Goal: Find specific page/section: Find specific page/section

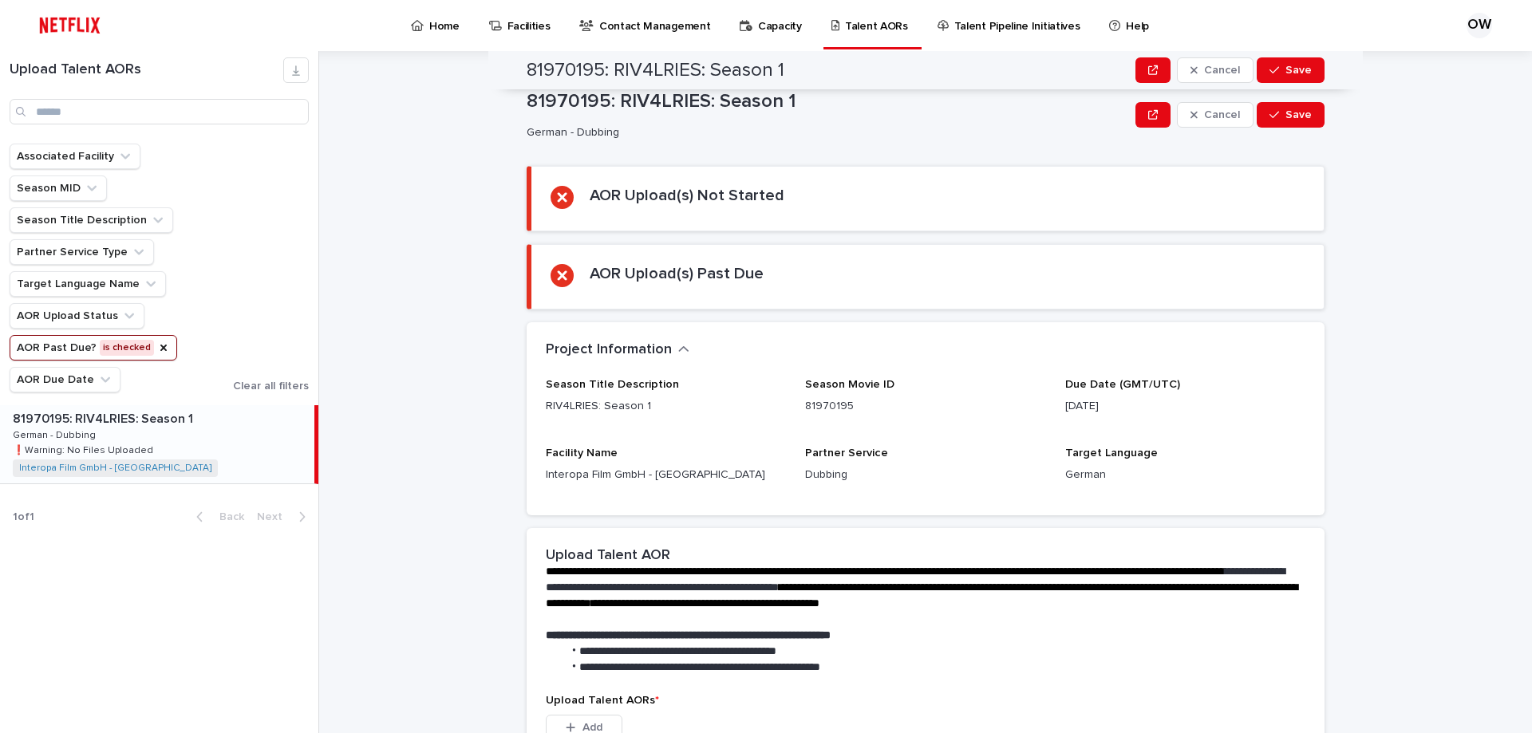
scroll to position [302, 0]
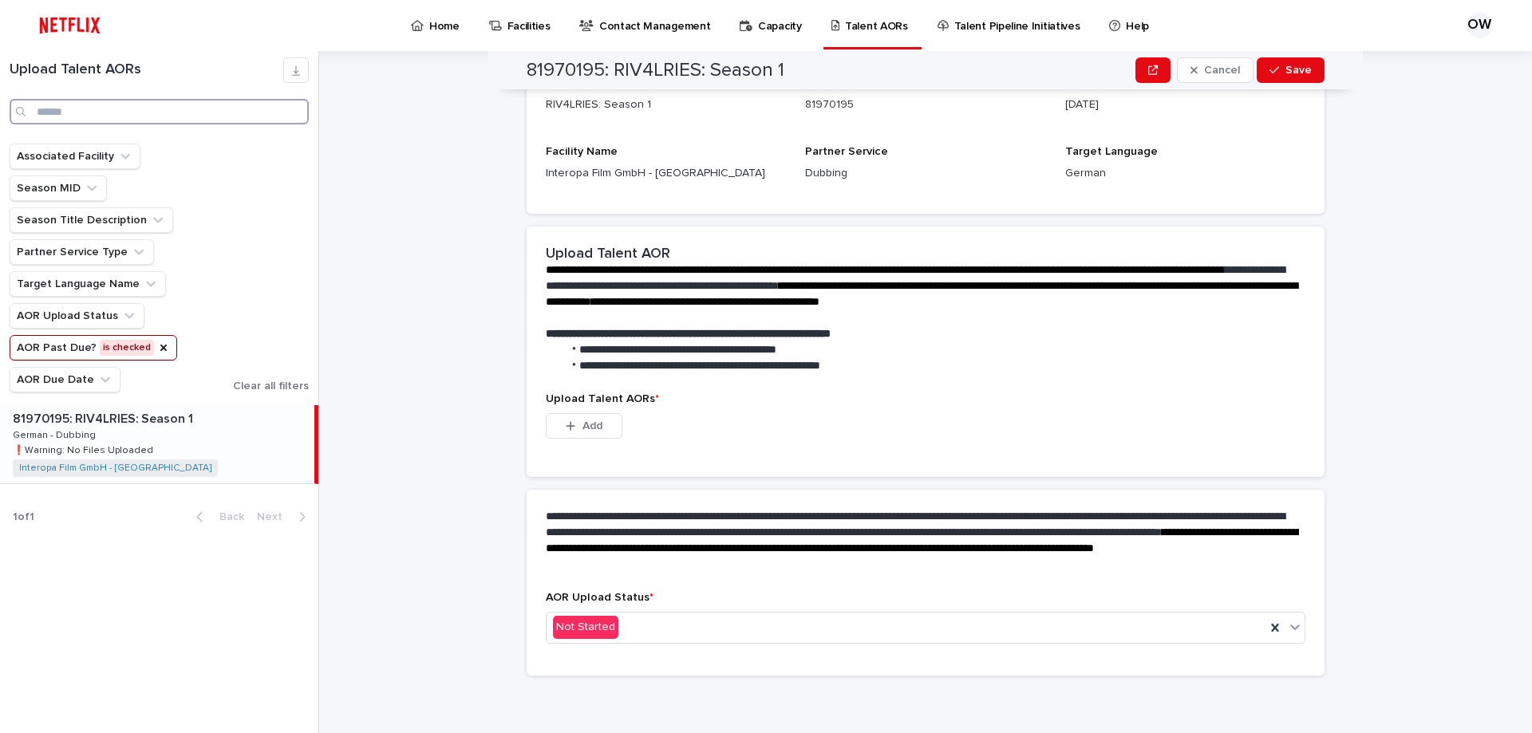
click at [56, 109] on input "Search" at bounding box center [159, 112] width 299 height 26
type input "****"
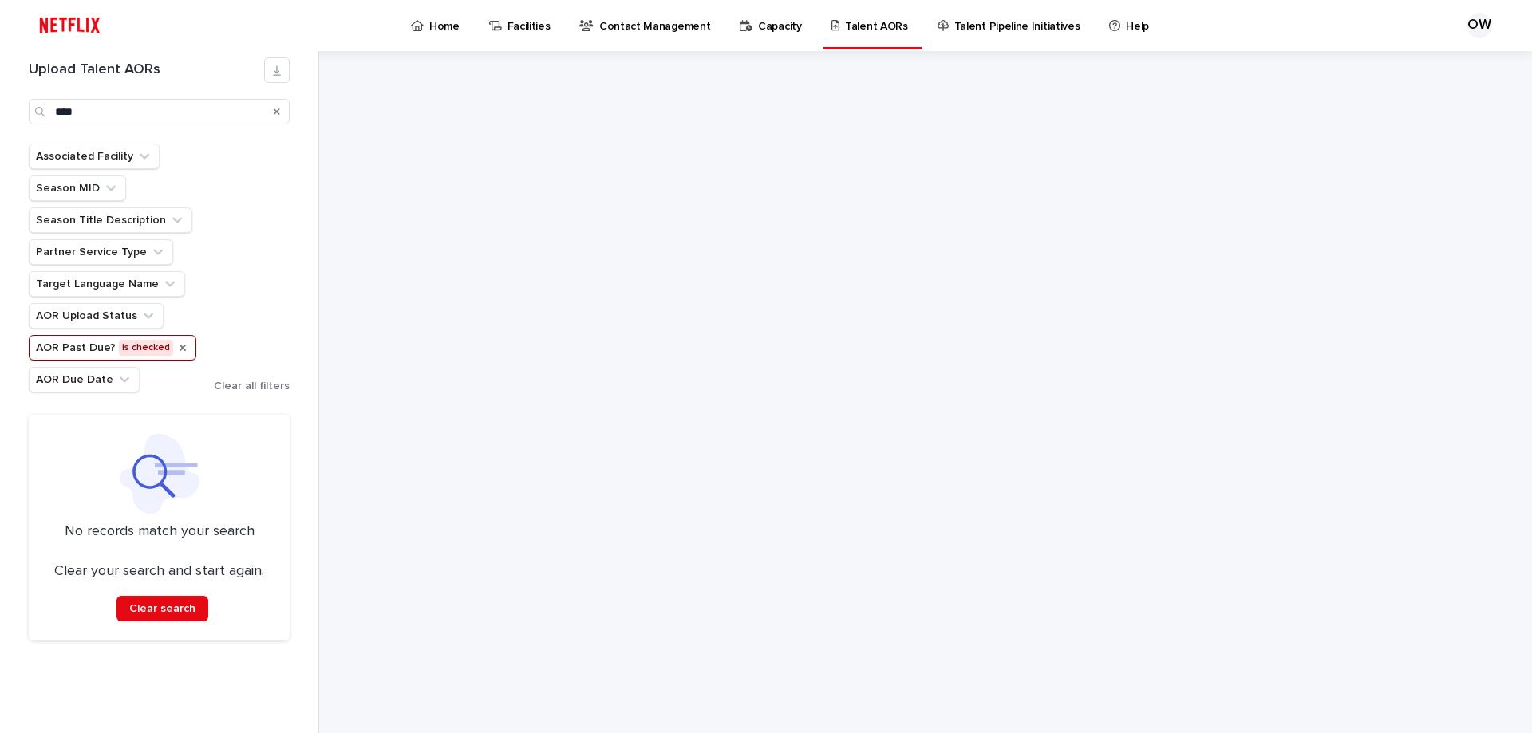
click at [179, 347] on icon "AOR Past Due?" at bounding box center [182, 348] width 6 height 6
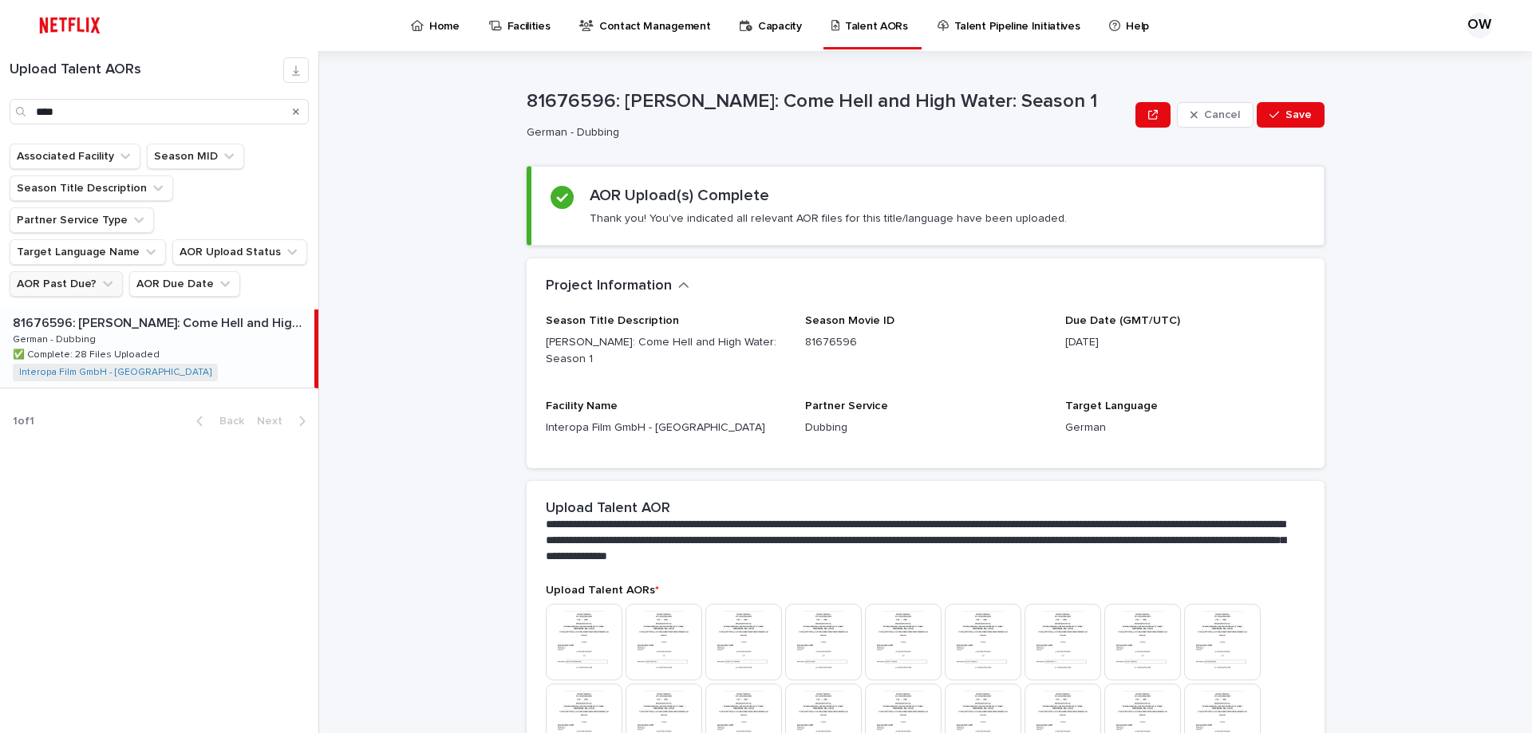
click at [88, 271] on button "AOR Past Due?" at bounding box center [66, 284] width 113 height 26
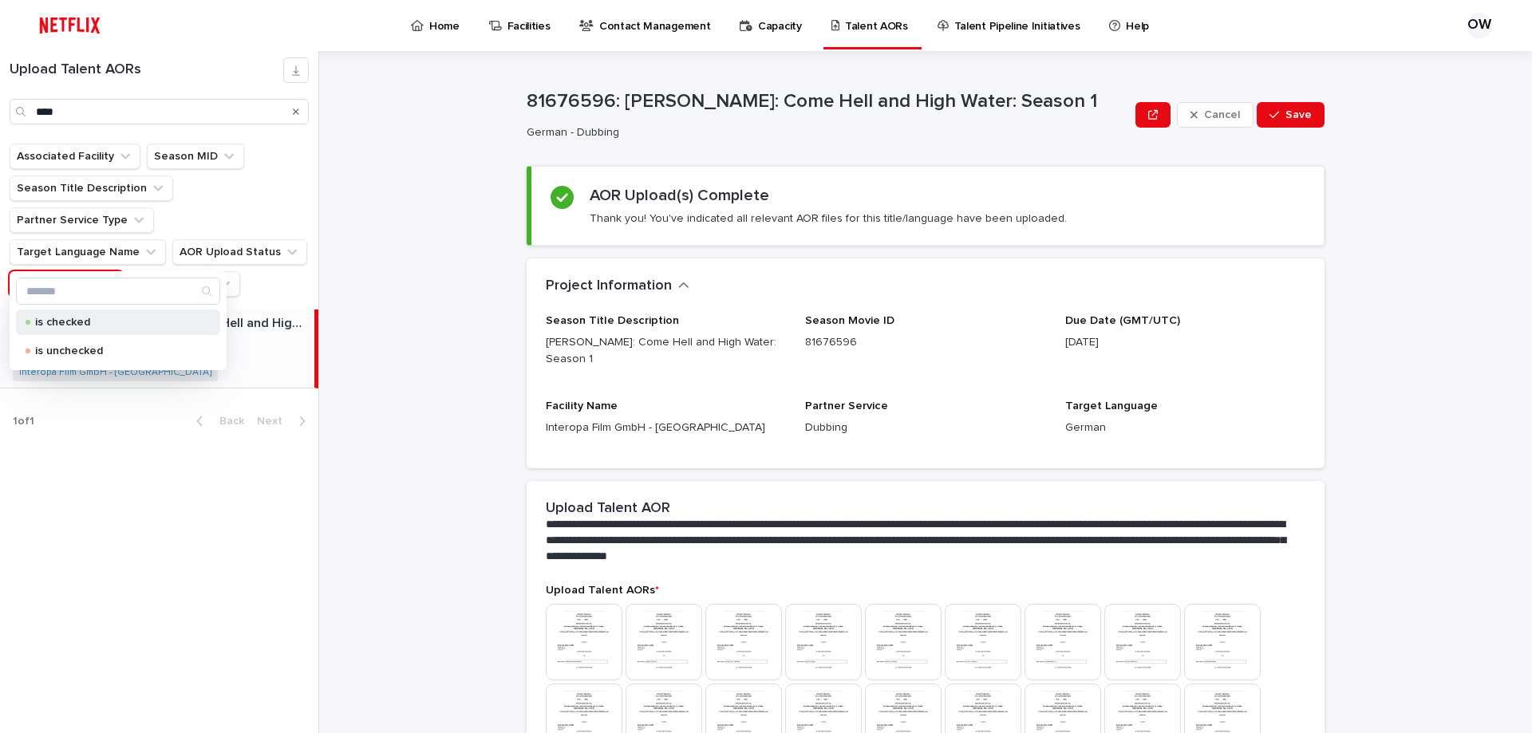
click at [94, 323] on p "is checked" at bounding box center [115, 322] width 160 height 11
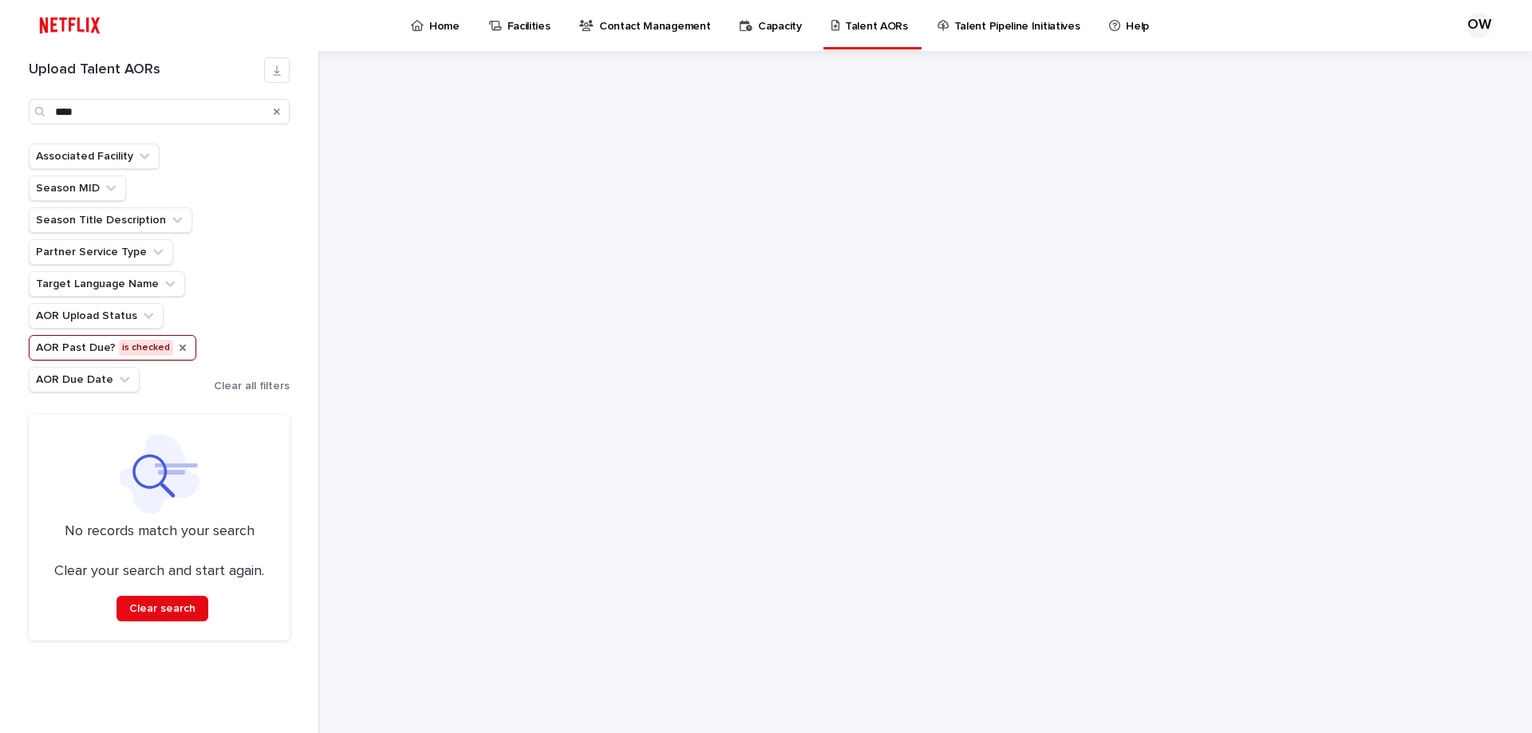
click at [281, 112] on div "Search" at bounding box center [277, 112] width 26 height 26
click at [277, 113] on icon "Search" at bounding box center [277, 112] width 6 height 10
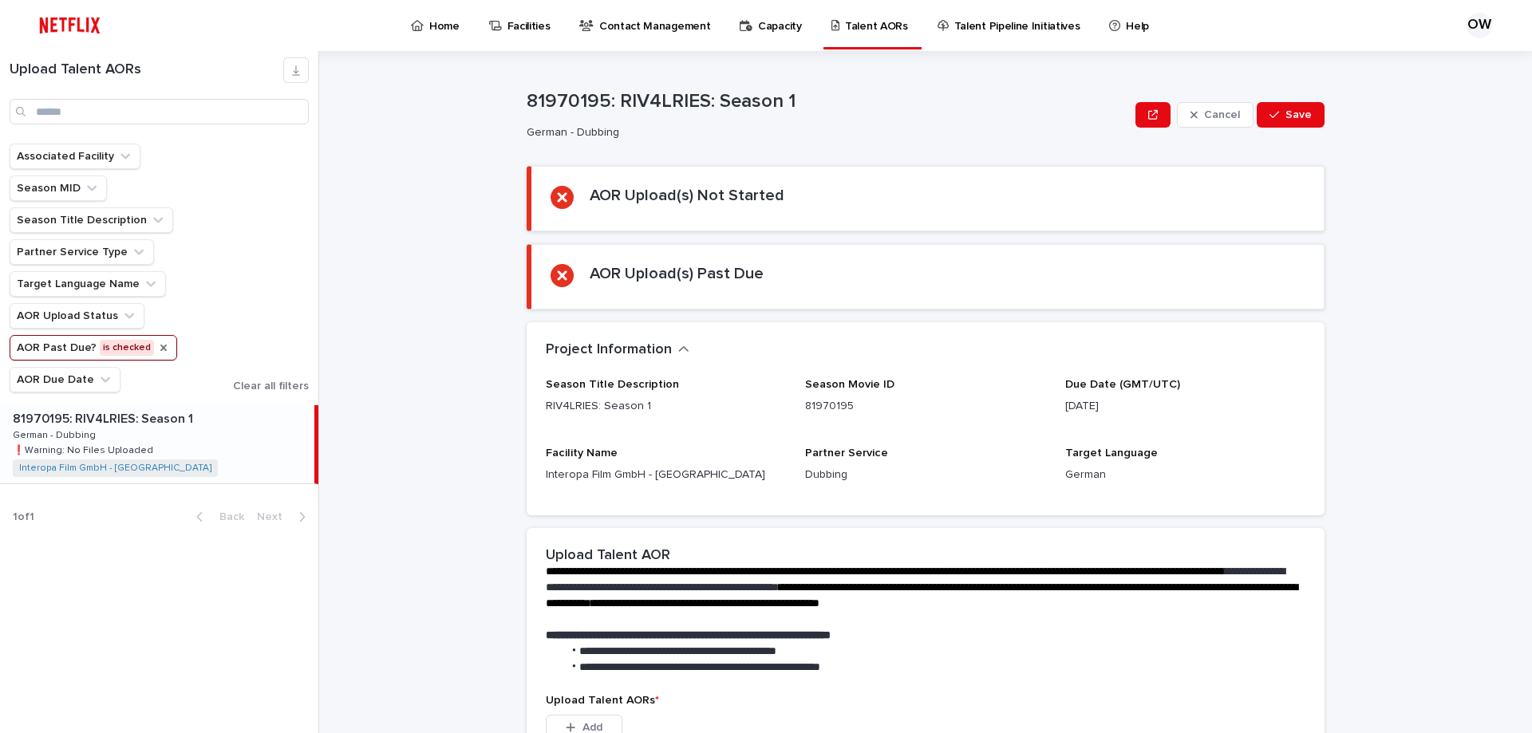
click at [451, 30] on p "Home" at bounding box center [444, 17] width 30 height 34
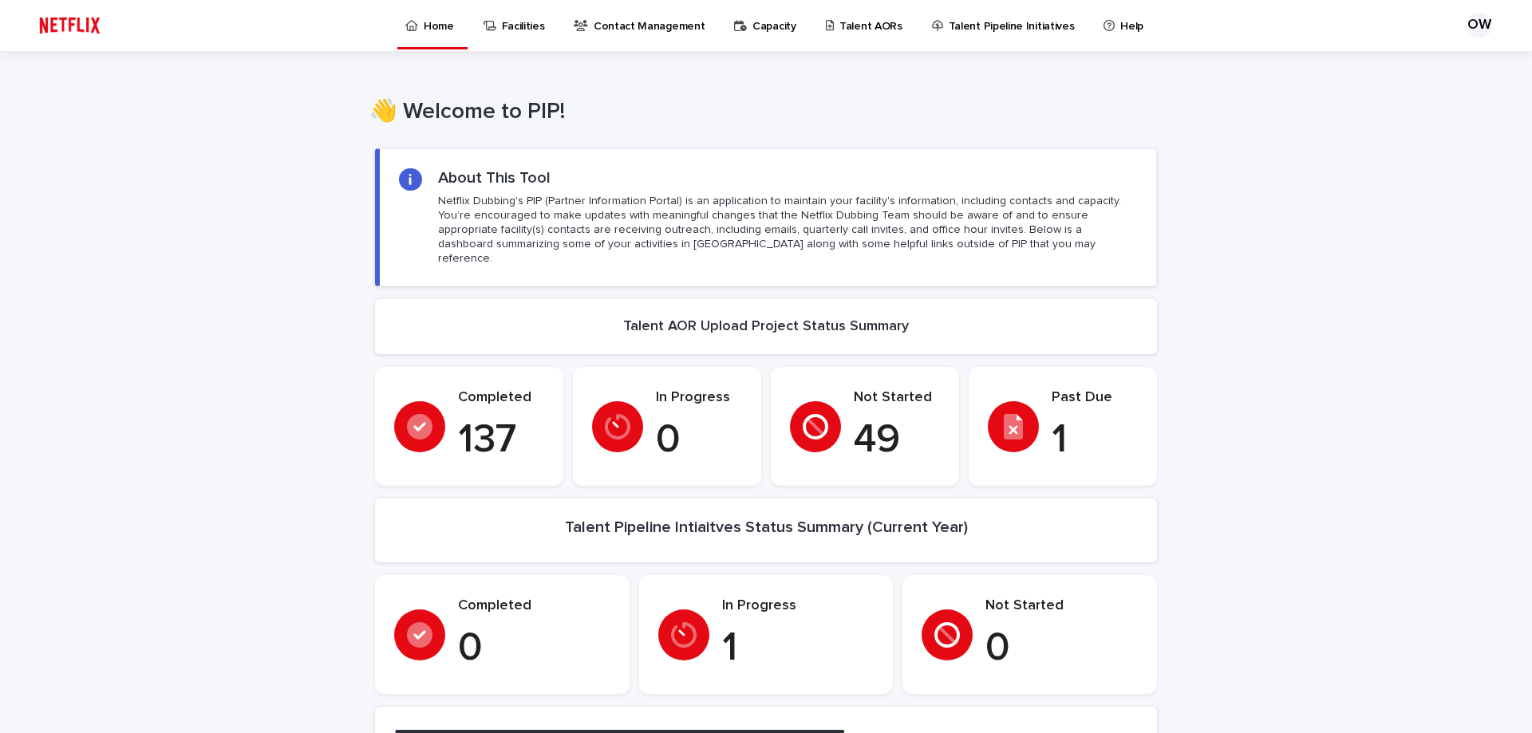
click at [855, 21] on p "Talent AORs" at bounding box center [870, 17] width 63 height 34
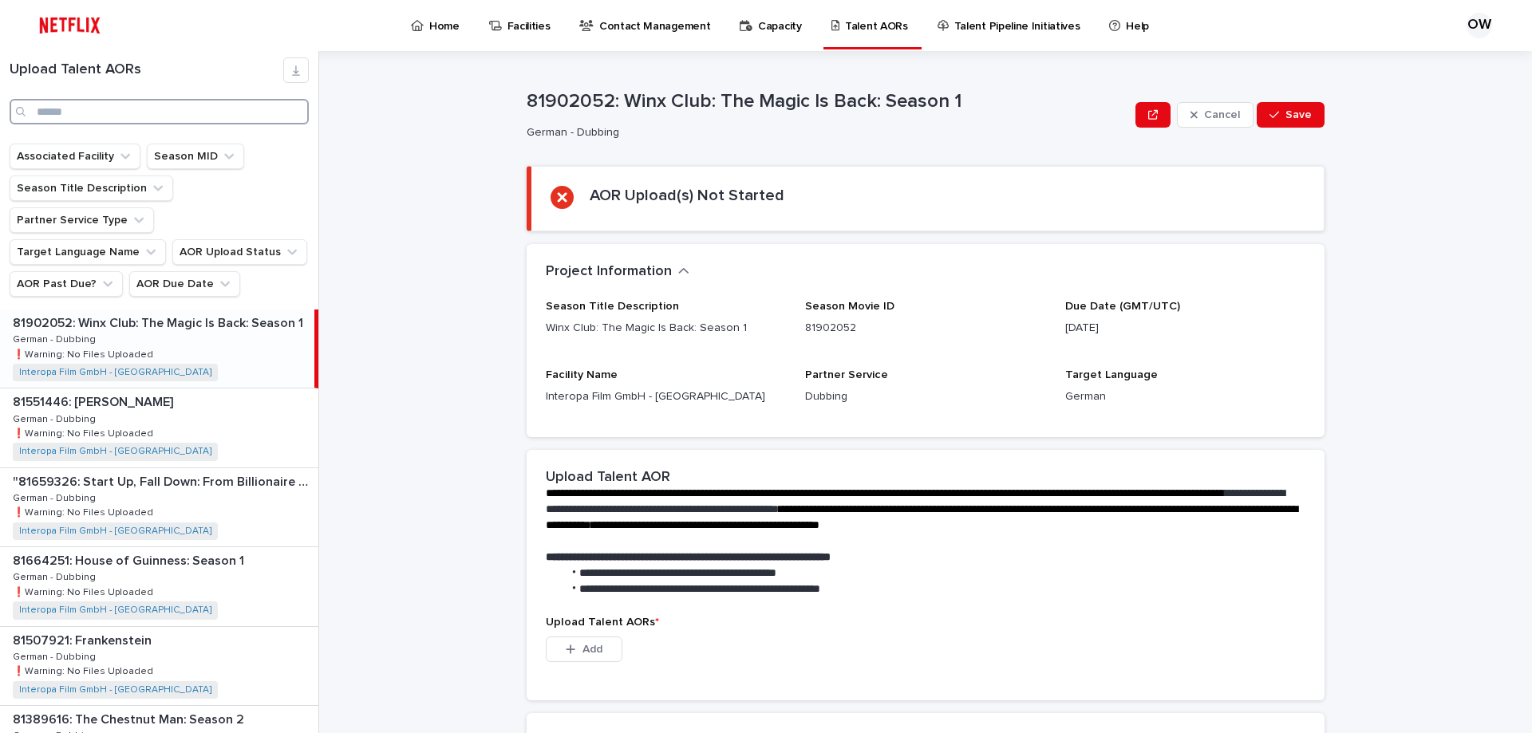
click at [71, 116] on input "Search" at bounding box center [159, 112] width 299 height 26
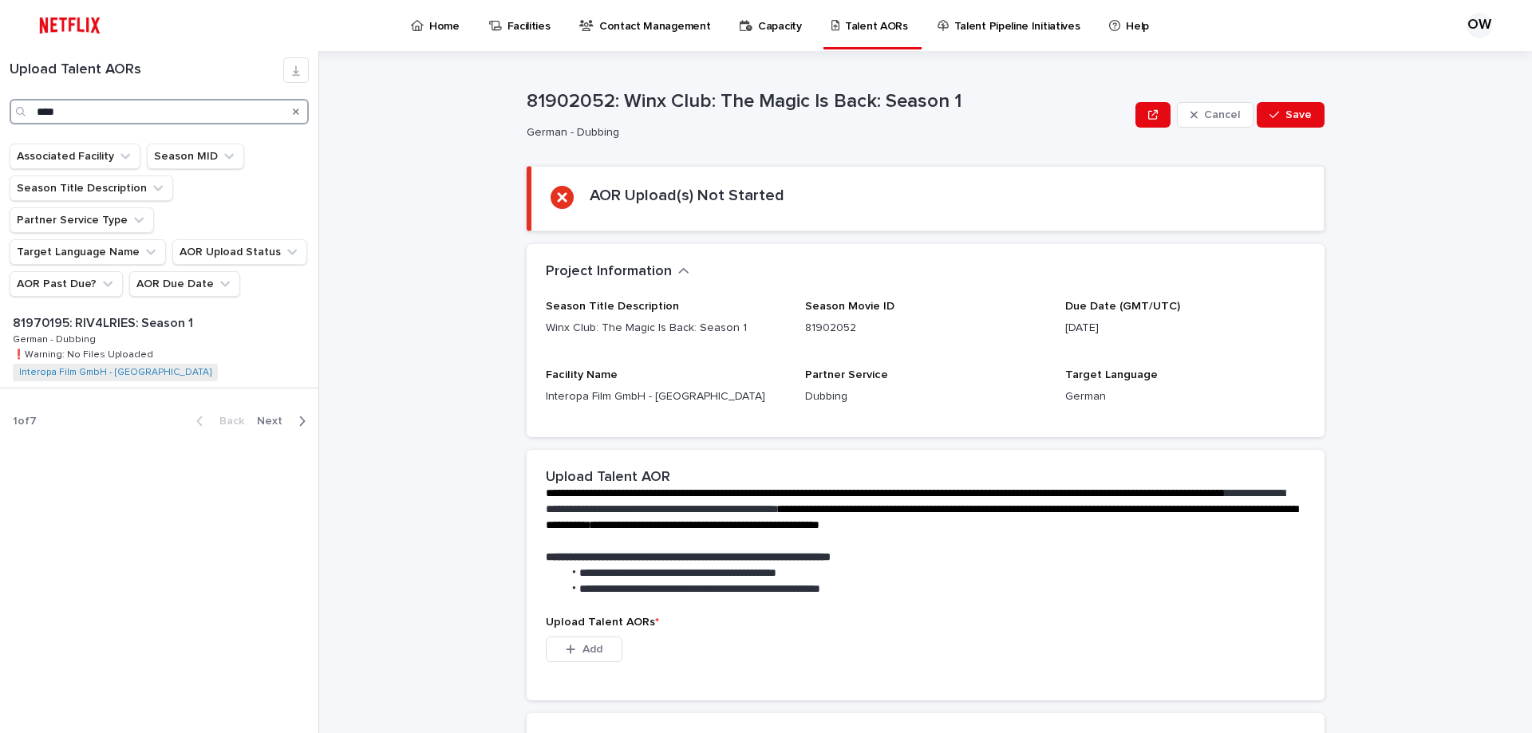
type input "****"
click at [201, 317] on div "81970195: RIV4LRIES: Season 1 81970195: RIV4LRIES: Season 1 German - Dubbing Ge…" at bounding box center [157, 348] width 314 height 78
